Goal: Navigation & Orientation: Understand site structure

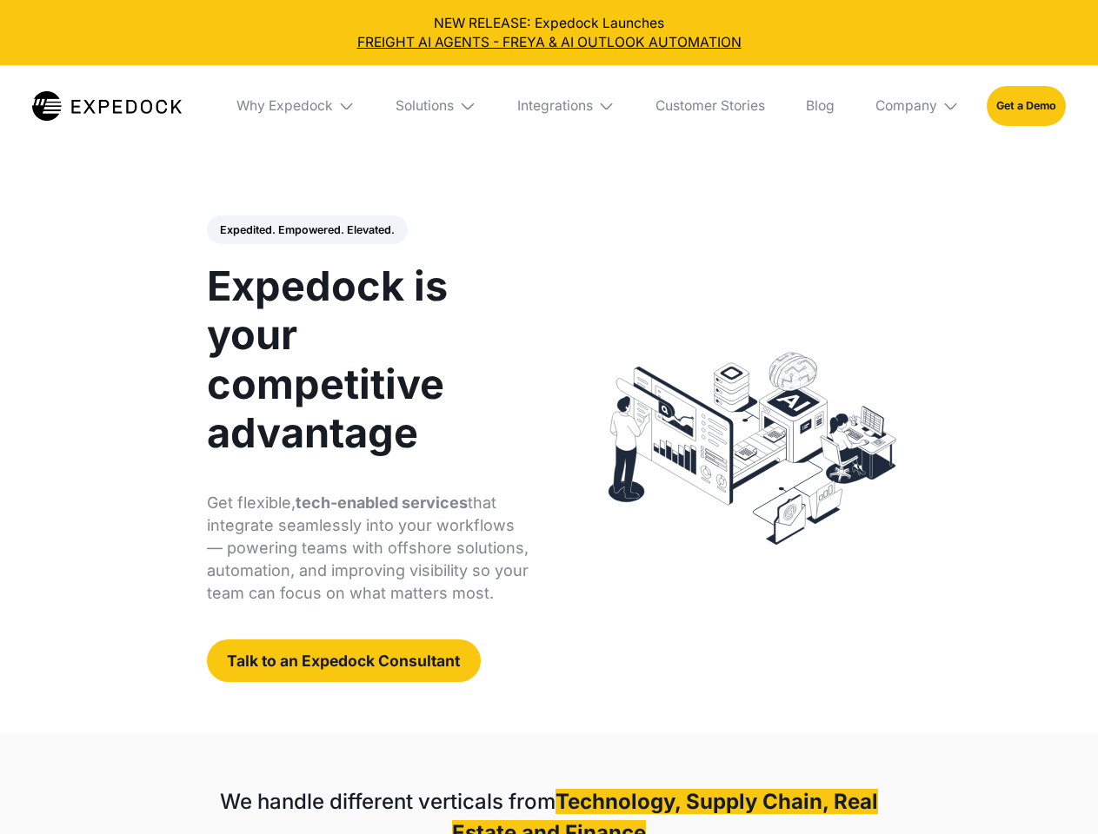
select select
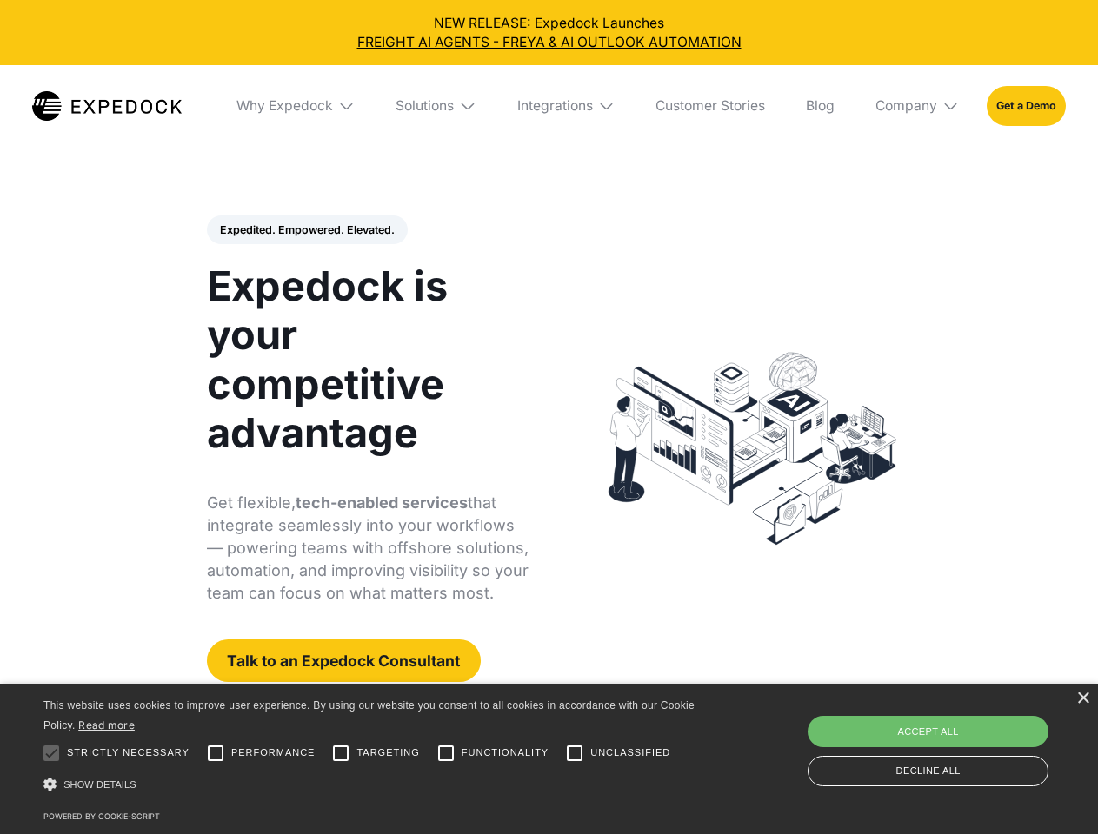
click at [548, 106] on div "Integrations" at bounding box center [555, 105] width 76 height 17
click at [296, 106] on div "Why Expedock" at bounding box center [284, 105] width 96 height 17
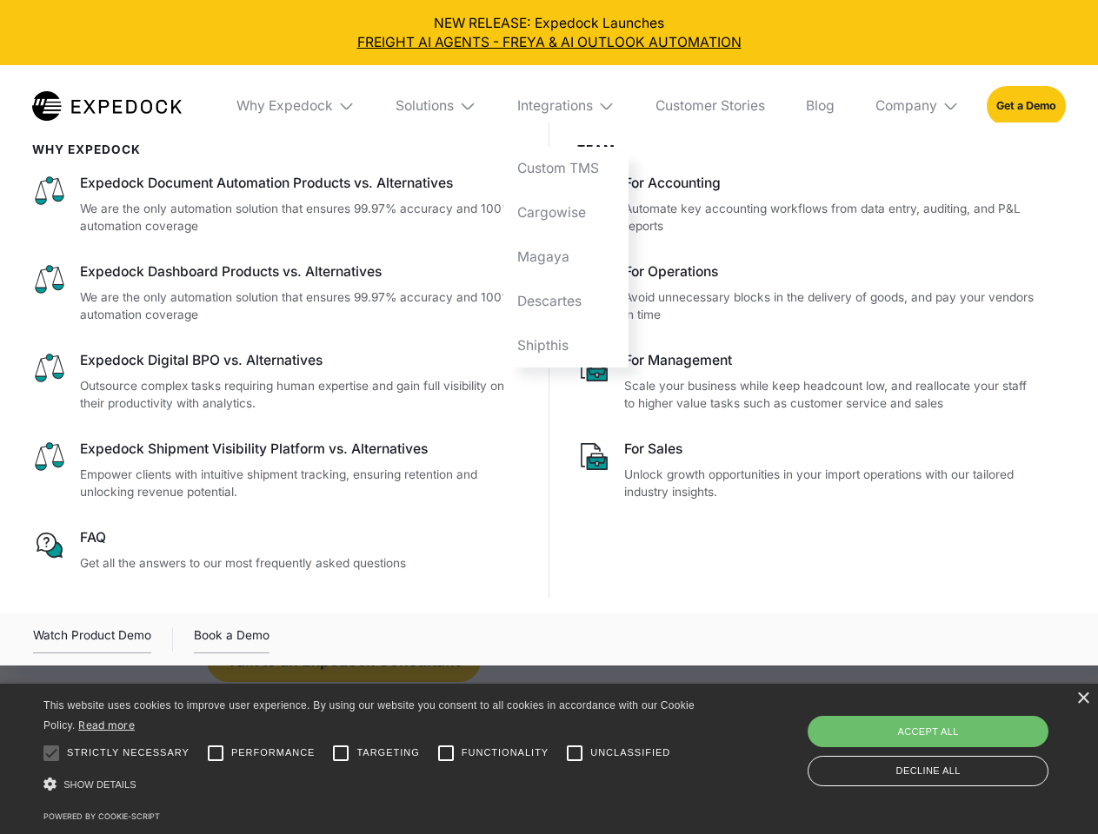
click at [437, 106] on div "Solutions" at bounding box center [425, 105] width 58 height 17
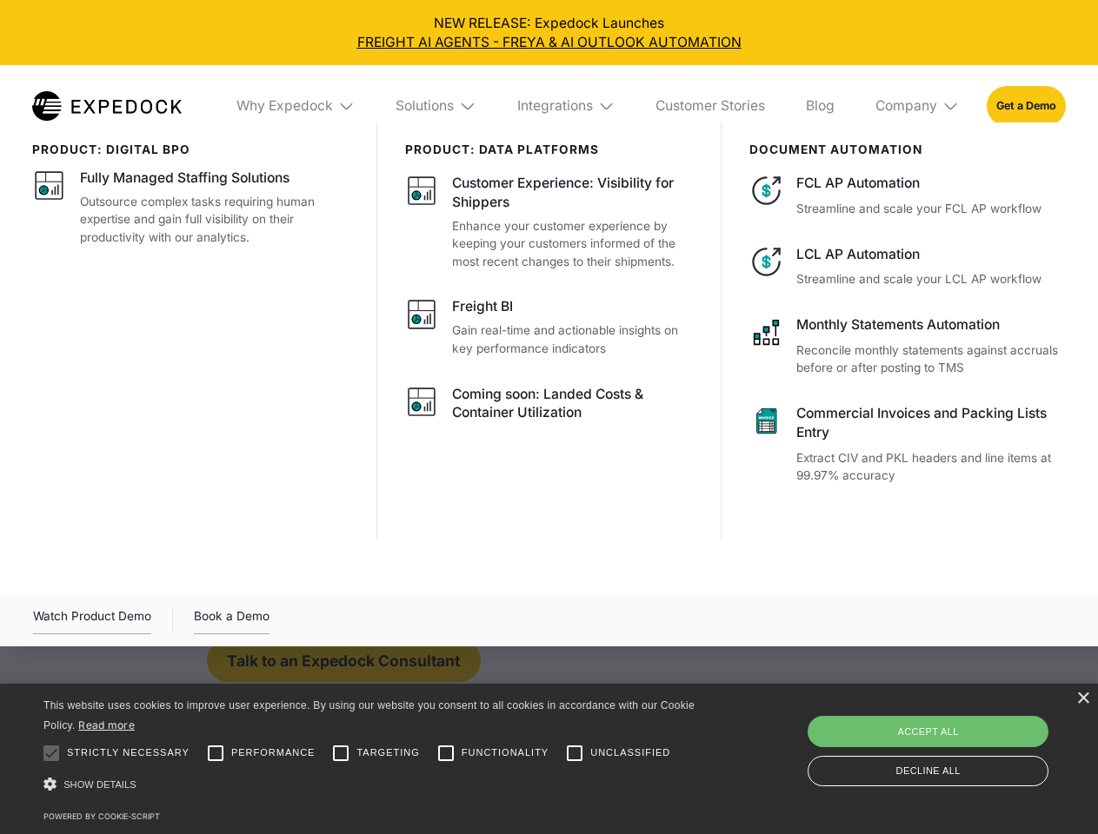
click at [567, 106] on div "Integrations" at bounding box center [555, 105] width 76 height 17
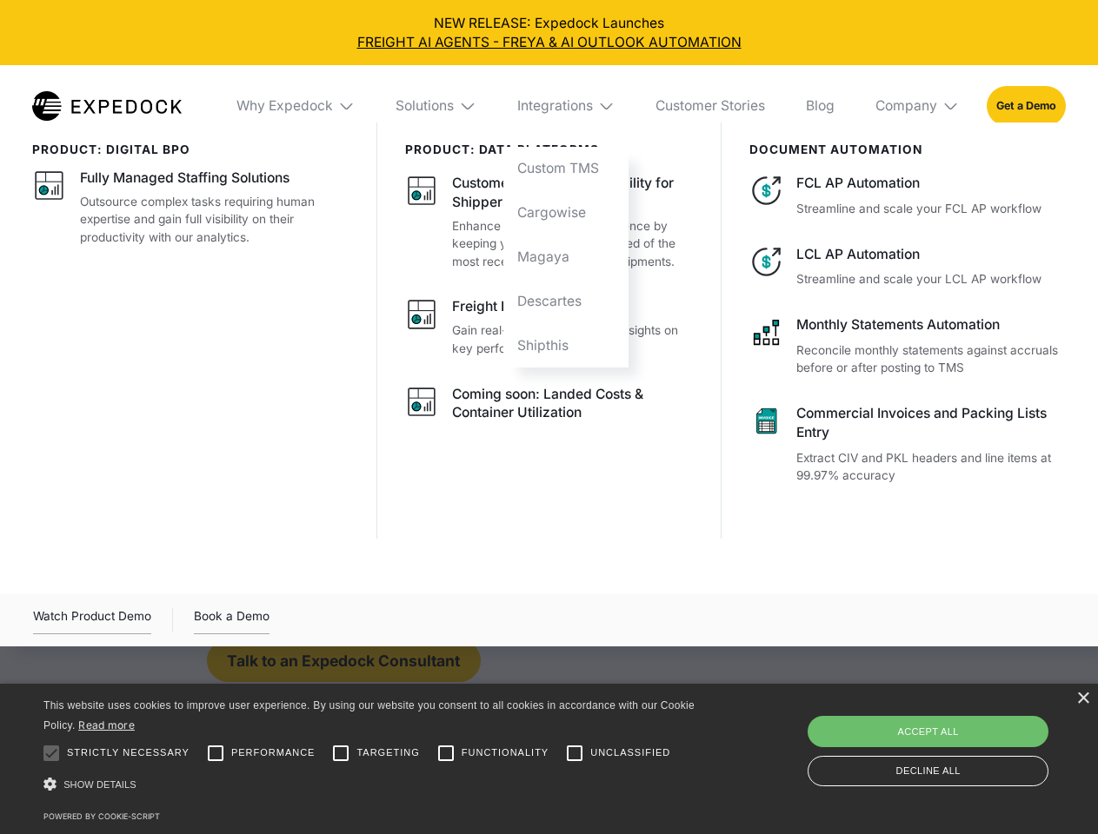
click at [918, 106] on div "Company" at bounding box center [906, 105] width 62 height 17
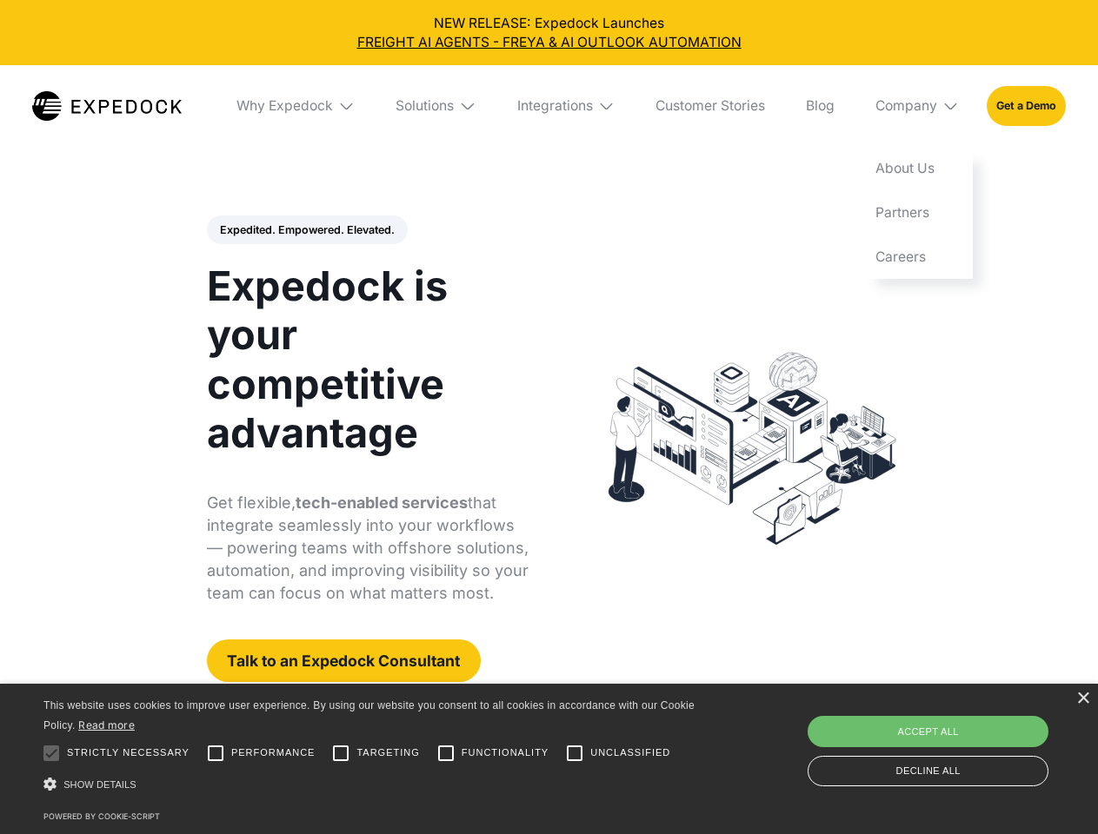
click at [306, 230] on div "Expedited. Empowered. Elevated. Automate Freight Document Extraction at 99.97% …" at bounding box center [368, 450] width 322 height 468
click at [51, 754] on div at bounding box center [51, 753] width 35 height 35
click at [216, 754] on input "Performance" at bounding box center [215, 753] width 35 height 35
checkbox input "true"
click at [341, 754] on input "Targeting" at bounding box center [340, 753] width 35 height 35
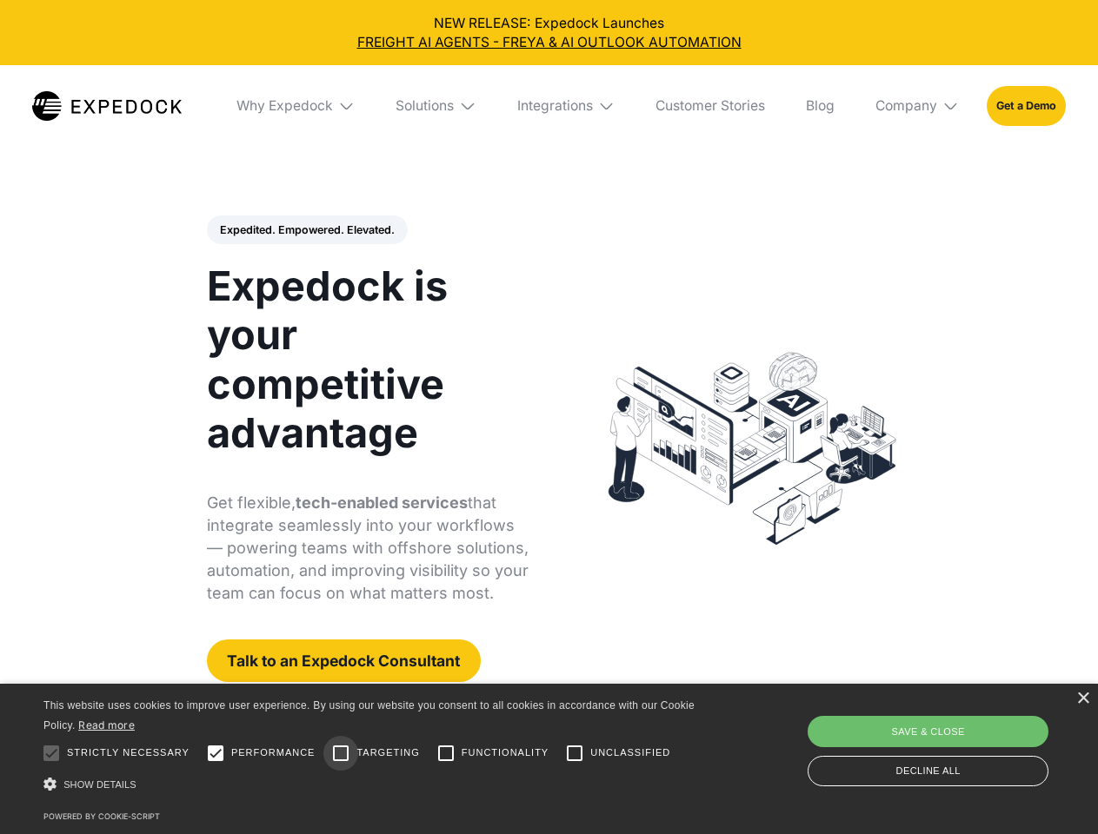
checkbox input "true"
click at [446, 754] on input "Functionality" at bounding box center [446, 753] width 35 height 35
checkbox input "true"
